Goal: Information Seeking & Learning: Find specific fact

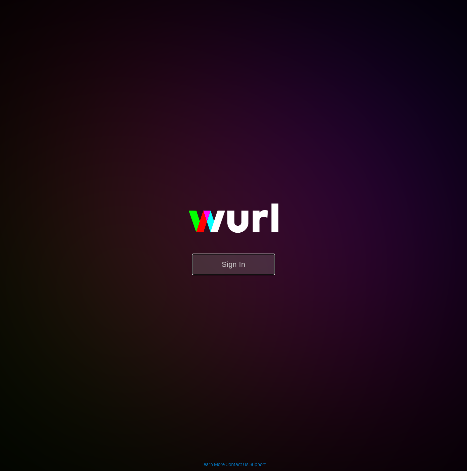
click at [230, 274] on button "Sign In" at bounding box center [233, 264] width 83 height 22
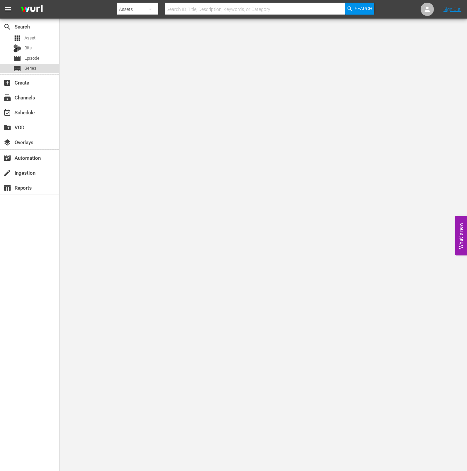
click at [33, 69] on span "Series" at bounding box center [31, 68] width 12 height 7
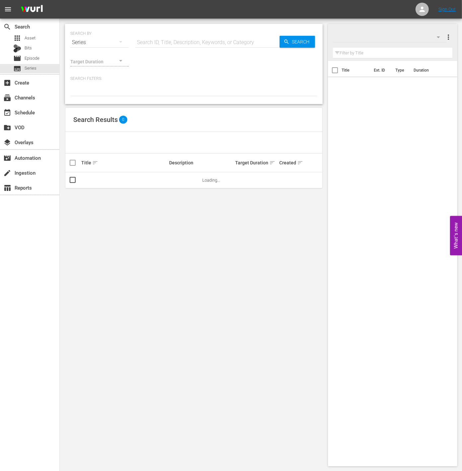
drag, startPoint x: 167, startPoint y: 15, endPoint x: 167, endPoint y: 31, distance: 16.6
click at [167, 15] on nav "menu Sign Out" at bounding box center [231, 9] width 462 height 19
click at [166, 34] on div "SEARCH BY Search By Series Search ID, Title, Description, Keywords, or Category…" at bounding box center [193, 39] width 247 height 24
click at [168, 38] on input "text" at bounding box center [207, 42] width 144 height 16
click at [218, 45] on input "The Legend of the Blue Sea" at bounding box center [207, 42] width 144 height 16
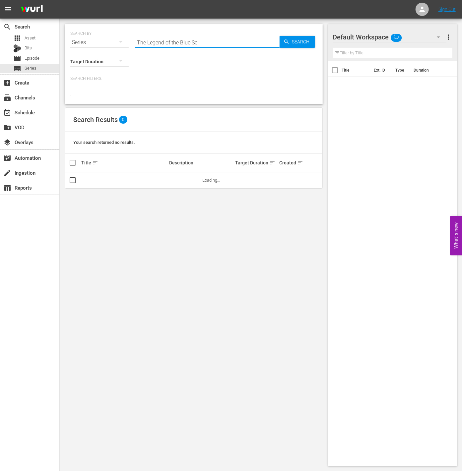
type input "The Legend of the Blue Sea"
click at [299, 39] on span "Search" at bounding box center [302, 42] width 26 height 12
click at [211, 44] on input "The Legend of the Blue Sea" at bounding box center [207, 42] width 144 height 16
drag, startPoint x: 230, startPoint y: 44, endPoint x: 37, endPoint y: 41, distance: 192.5
click at [60, 0] on div "search Search apps Asset Bits movie Episode subtitles Series add_box Create sub…" at bounding box center [261, 0] width 402 height 0
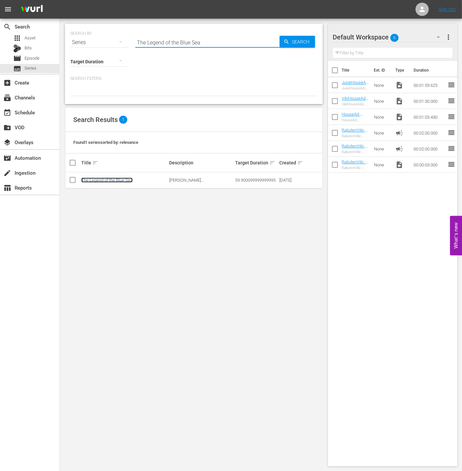
click at [111, 181] on link "The Legend of the Blue Sea" at bounding box center [106, 180] width 51 height 5
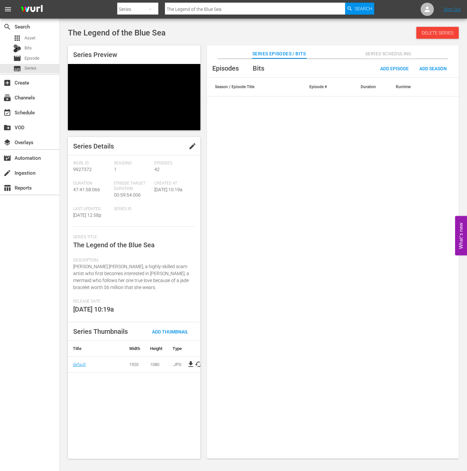
click at [136, 267] on div "Description: Heo Joon Jae, a highly-skilled scam artist who first becomes inter…" at bounding box center [134, 278] width 122 height 41
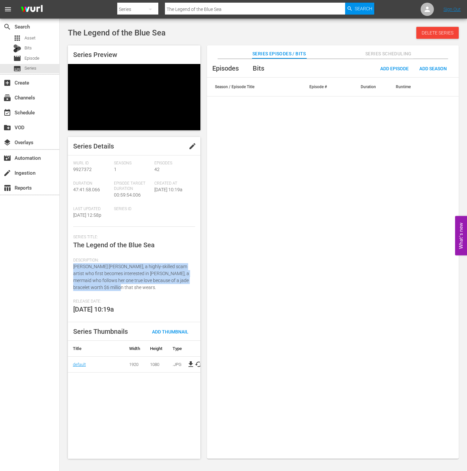
drag, startPoint x: 127, startPoint y: 271, endPoint x: 73, endPoint y: 250, distance: 57.7
click at [73, 258] on div "Description: Heo Joon Jae, a highly-skilled scam artist who first becomes inter…" at bounding box center [134, 278] width 122 height 41
copy span "Heo Joon Jae, a highly-skilled scam artist who first becomes interested in Shim…"
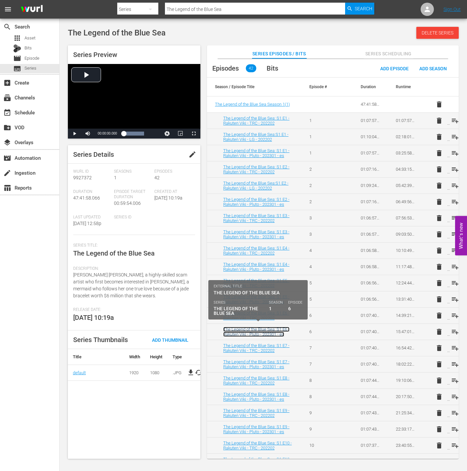
click at [274, 329] on link "The Legend of the Blue Sea: S1 E6 - Rakuten Viki - Pluto - 202301 - es" at bounding box center [256, 332] width 66 height 10
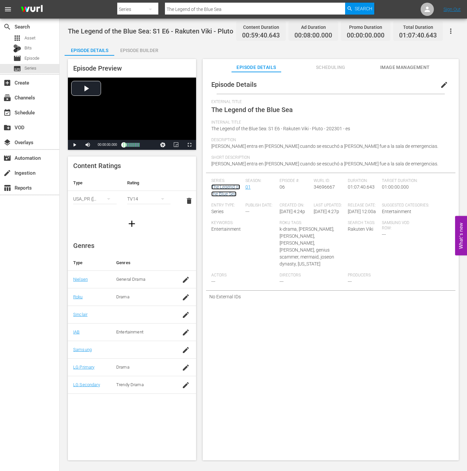
click at [233, 186] on link "The Legend of the Blue Sea" at bounding box center [225, 190] width 29 height 12
